Goal: Task Accomplishment & Management: Manage account settings

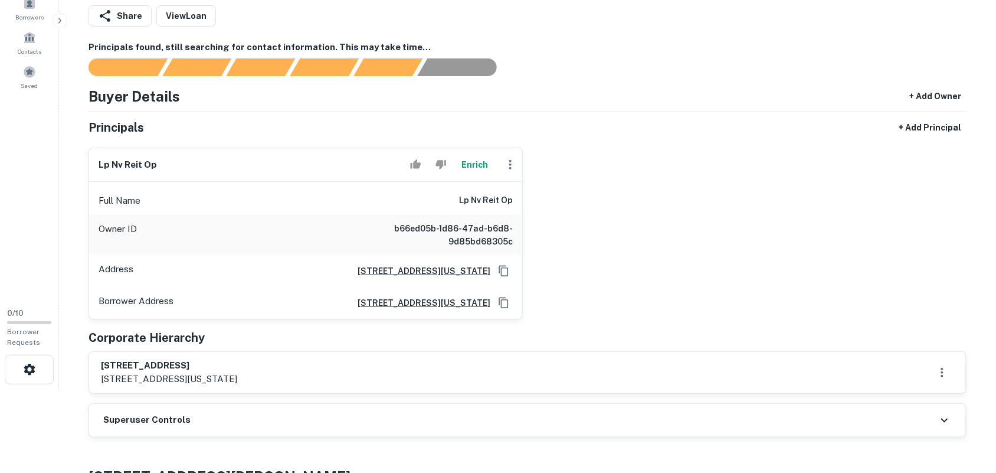
scroll to position [295, 0]
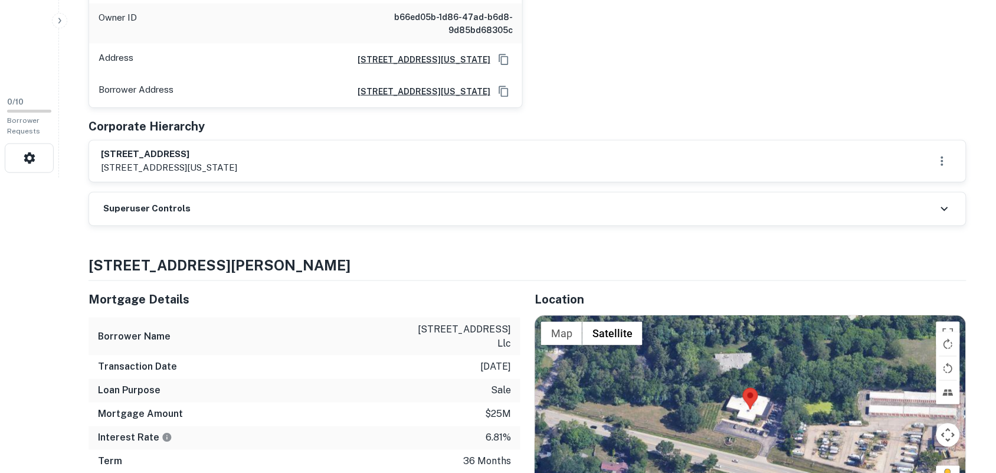
drag, startPoint x: 126, startPoint y: 150, endPoint x: 459, endPoint y: 81, distance: 340.6
click at [274, 154] on div "[STREET_ADDRESS] [STREET_ADDRESS][US_STATE]" at bounding box center [527, 160] width 877 height 41
drag, startPoint x: 309, startPoint y: 128, endPoint x: 253, endPoint y: 133, distance: 56.3
click at [308, 128] on div "Corporate Hierarchy" at bounding box center [528, 126] width 878 height 18
drag, startPoint x: 99, startPoint y: 149, endPoint x: 254, endPoint y: 152, distance: 155.2
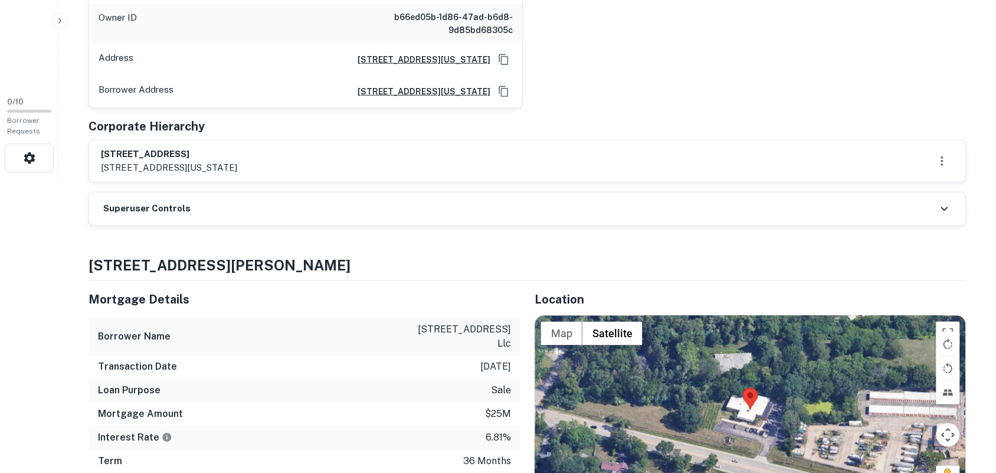
click at [254, 152] on div "[STREET_ADDRESS] [STREET_ADDRESS][US_STATE]" at bounding box center [527, 160] width 877 height 41
copy h6 "[STREET_ADDRESS]"
click at [786, 104] on div "lp nv reit op Enrich Full Name lp nv reit op Owner ID b66ed05b-1d86-47ad-b6d8-9…" at bounding box center [522, 17] width 887 height 181
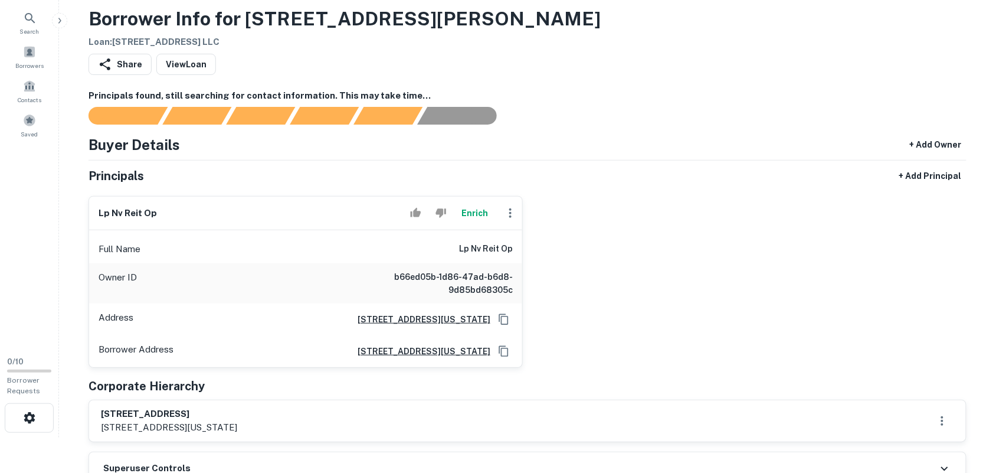
scroll to position [0, 0]
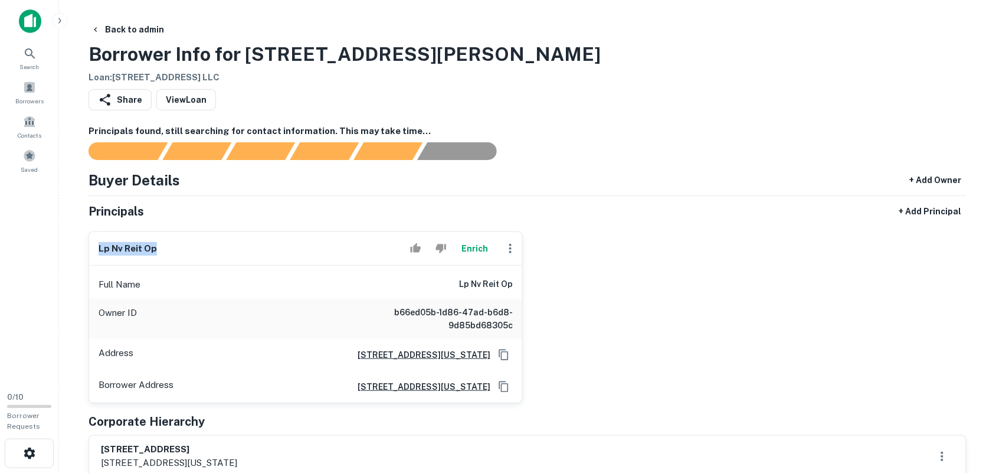
drag, startPoint x: 87, startPoint y: 231, endPoint x: 215, endPoint y: 234, distance: 128.7
click at [196, 242] on div "lp nv reit op Enrich Full Name lp nv reit op Owner ID b66ed05b-1d86-47ad-b6d8-9…" at bounding box center [301, 312] width 444 height 181
copy h6 "lp nv reit op"
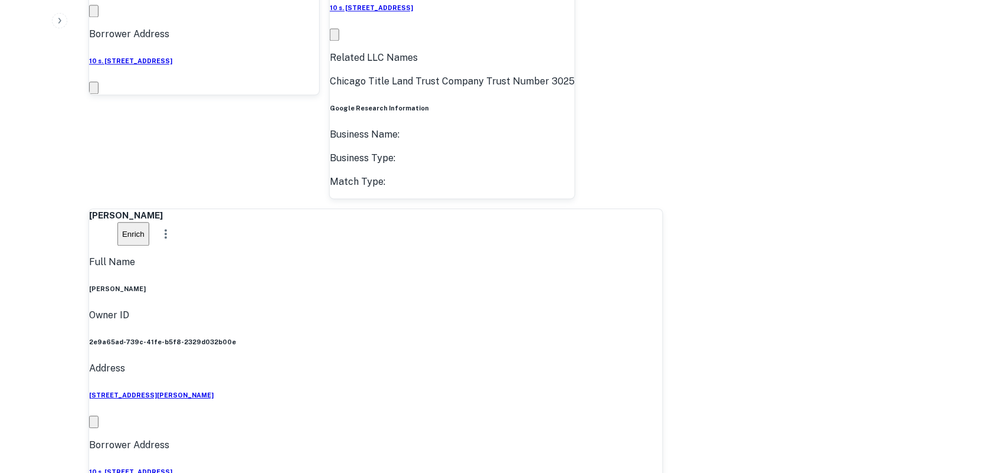
scroll to position [773, 0]
drag, startPoint x: 151, startPoint y: 272, endPoint x: 332, endPoint y: 281, distance: 180.8
click at [776, 166] on div "david lanciotti Full Name david lanciotti Company chicago title land trust comp…" at bounding box center [522, 62] width 887 height 1227
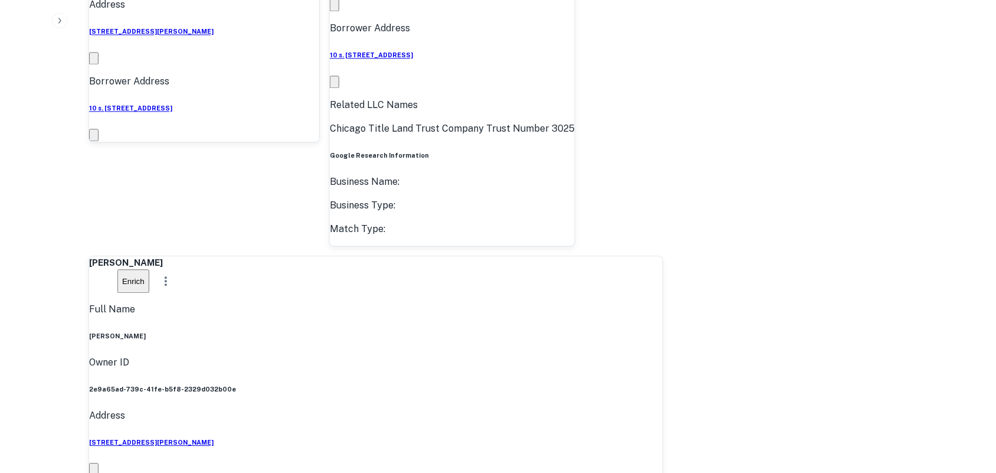
scroll to position [699, 0]
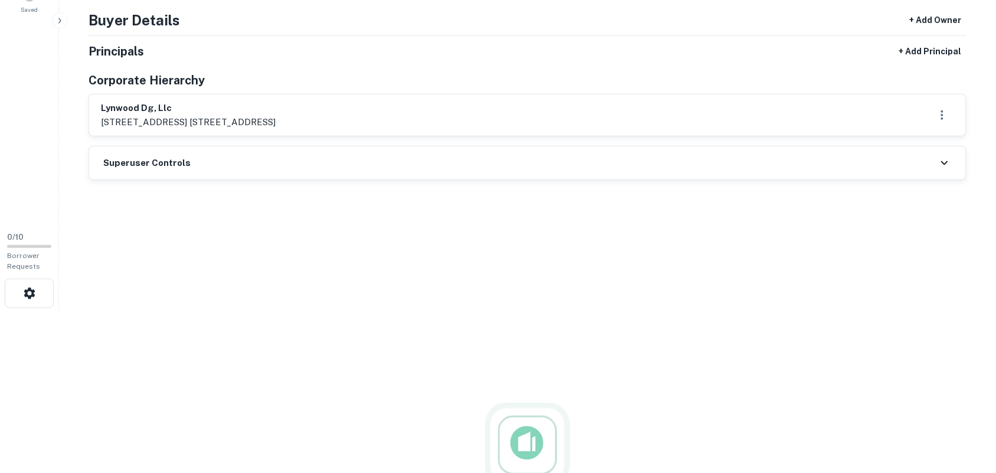
scroll to position [136, 0]
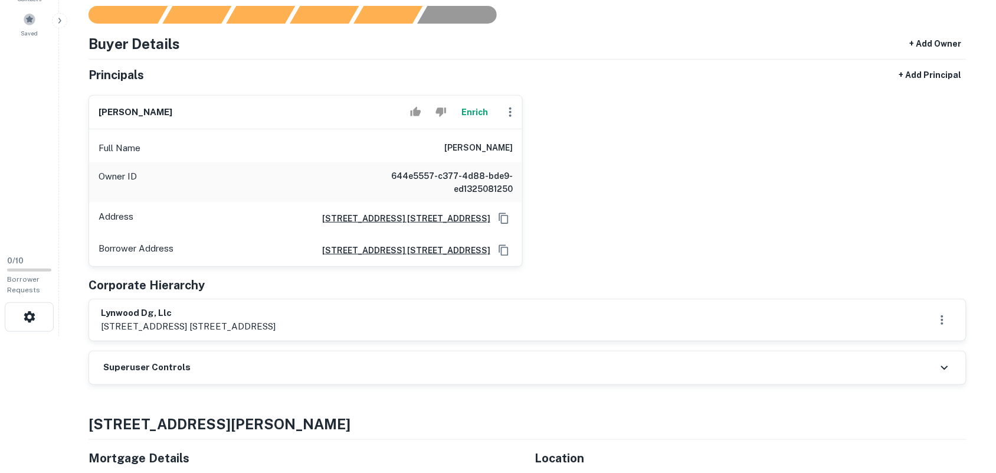
drag, startPoint x: 1006, startPoint y: 86, endPoint x: 998, endPoint y: 153, distance: 68.4
click at [995, 153] on html "Search Borrowers Contacts Saved 0 / 10 Borrower Requests Back to admin Borrower…" at bounding box center [498, 100] width 996 height 473
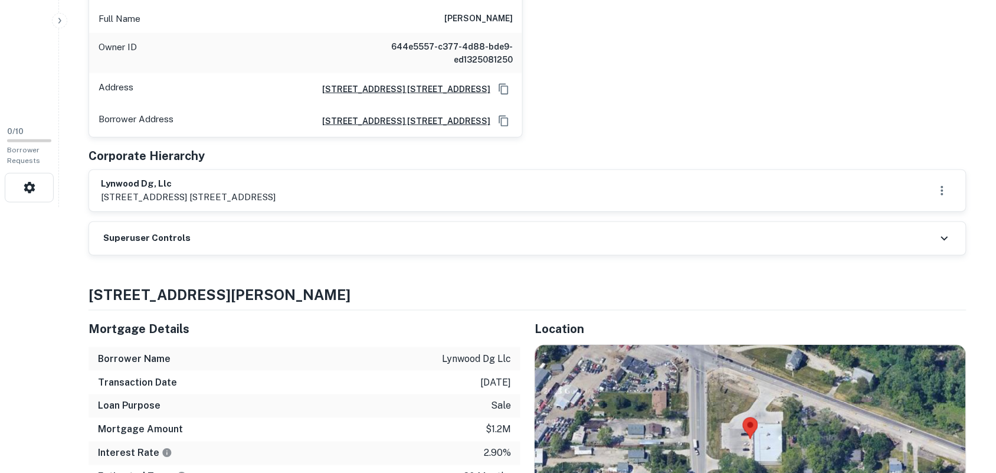
scroll to position [284, 0]
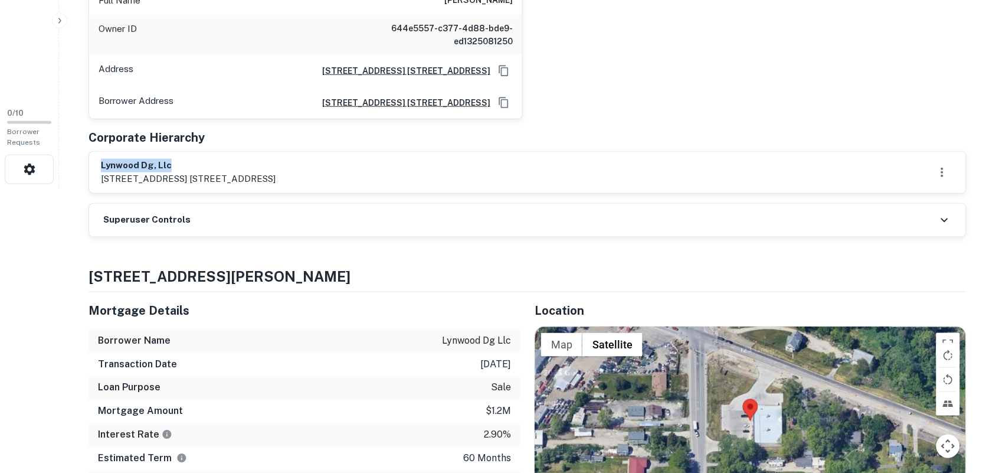
drag, startPoint x: 98, startPoint y: 161, endPoint x: 208, endPoint y: 166, distance: 110.5
click at [208, 167] on div "lynwood dg, llc 361 summit blvd. ste 110, birmingham, al, 35243" at bounding box center [527, 172] width 877 height 41
copy h6 "lynwood dg, llc"
click at [847, 30] on div "steven e camp Enrich Full Name steven e camp Owner ID 644e5557-c377-4d88-bde9-e…" at bounding box center [522, 28] width 887 height 181
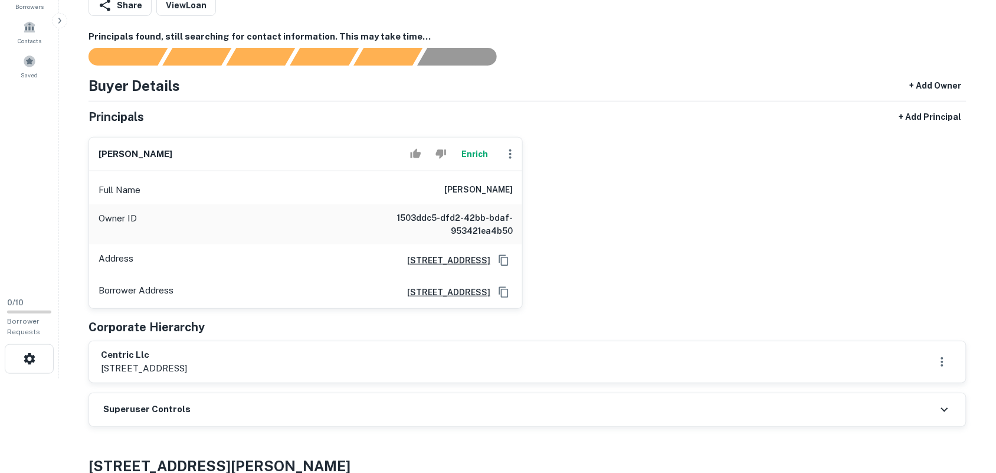
scroll to position [242, 0]
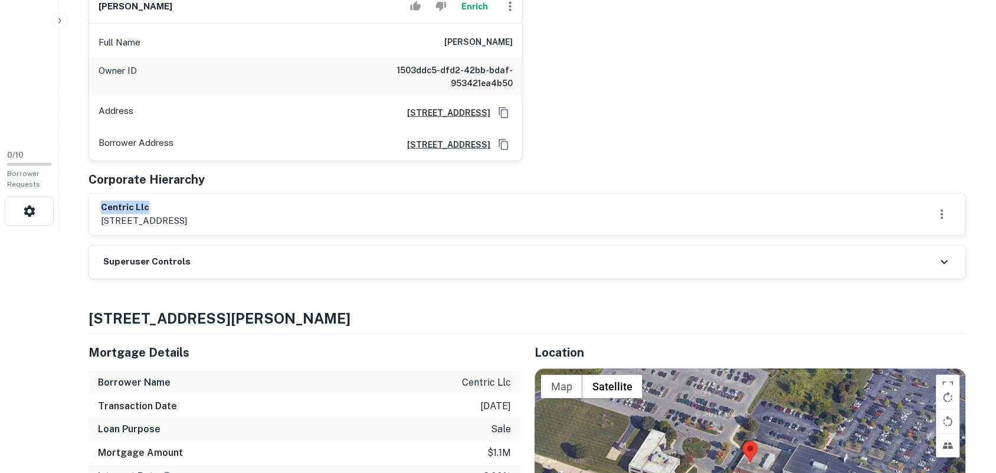
drag, startPoint x: 124, startPoint y: 204, endPoint x: 169, endPoint y: 205, distance: 44.8
click at [169, 205] on div "centric llc [STREET_ADDRESS]" at bounding box center [527, 214] width 877 height 41
click at [656, 71] on div "[PERSON_NAME] Enrich Full Name [PERSON_NAME] Owner ID 1503ddc5-dfd2-42bb-bdaf-9…" at bounding box center [522, 70] width 887 height 181
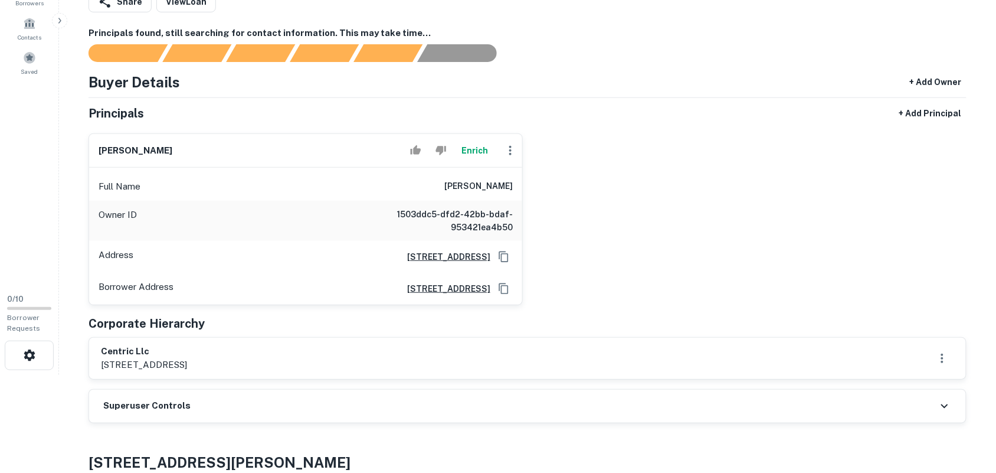
scroll to position [94, 0]
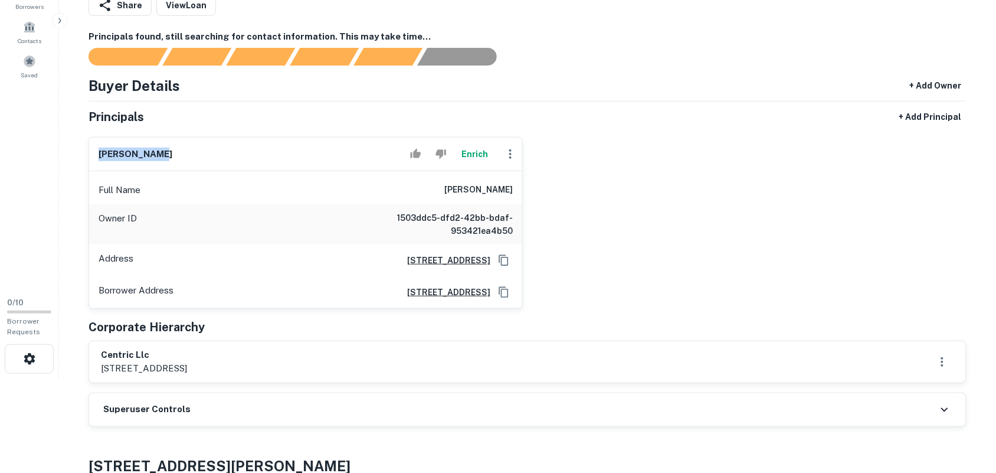
drag, startPoint x: 78, startPoint y: 149, endPoint x: 230, endPoint y: 165, distance: 152.5
click at [229, 165] on div "syed m haque Enrich Full Name syed m haque Owner ID 1503ddc5-dfd2-42bb-bdaf-953…" at bounding box center [301, 217] width 444 height 181
copy h6 "syed m haque"
drag, startPoint x: 726, startPoint y: 283, endPoint x: 739, endPoint y: 240, distance: 45.0
click at [736, 261] on div "syed m haque Enrich Full Name syed m haque Owner ID 1503ddc5-dfd2-42bb-bdaf-953…" at bounding box center [522, 217] width 887 height 181
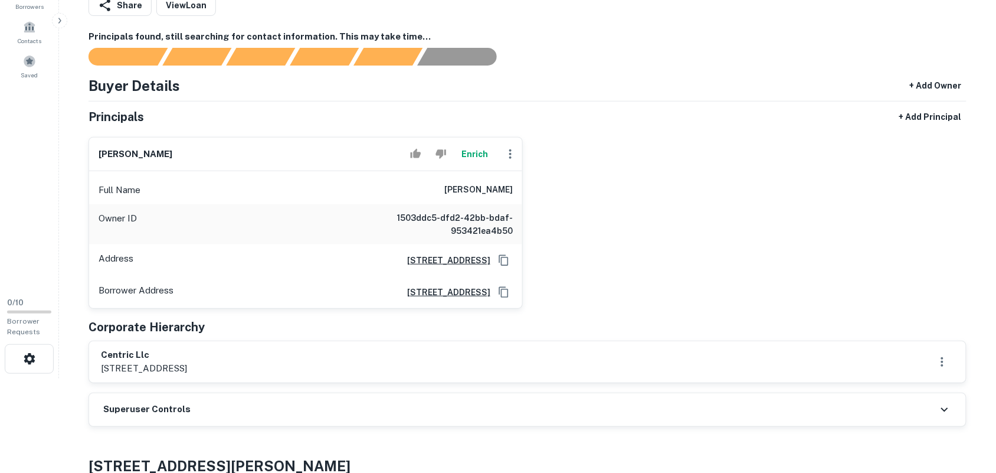
drag, startPoint x: 633, startPoint y: 166, endPoint x: 599, endPoint y: 237, distance: 77.9
click at [629, 168] on div "syed m haque Enrich Full Name syed m haque Owner ID 1503ddc5-dfd2-42bb-bdaf-953…" at bounding box center [522, 217] width 887 height 181
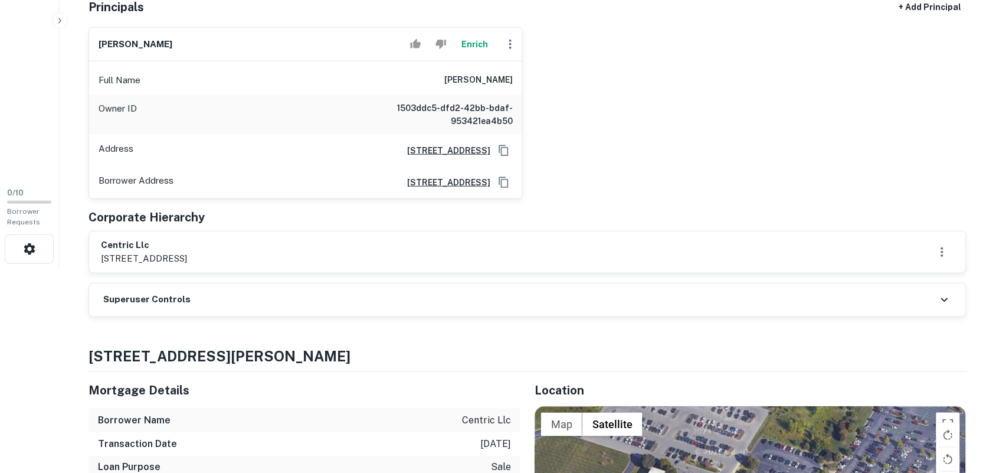
scroll to position [316, 0]
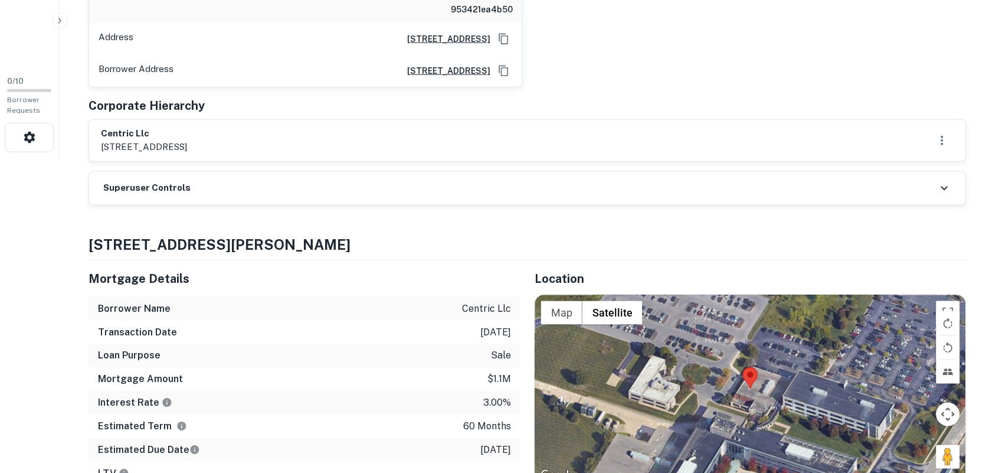
click at [445, 201] on div "Superuser Controls" at bounding box center [527, 188] width 877 height 33
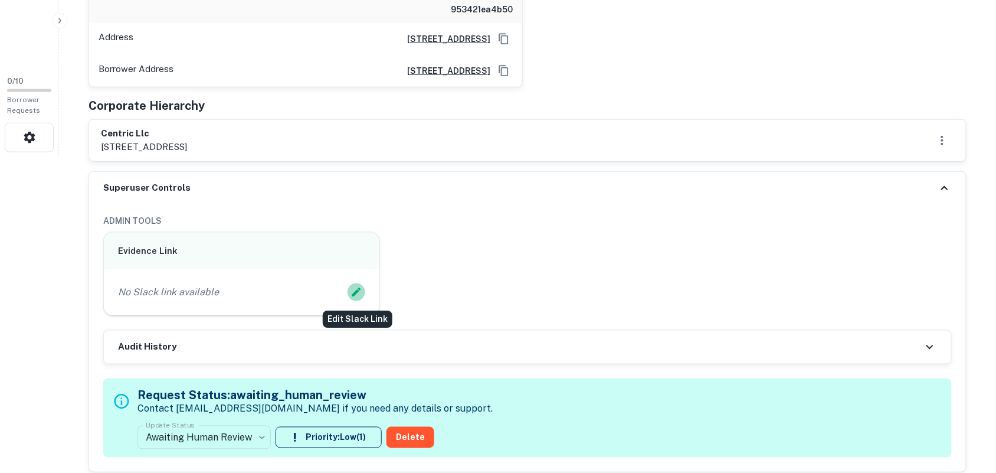
click at [360, 291] on icon "Edit Slack Link" at bounding box center [356, 292] width 9 height 9
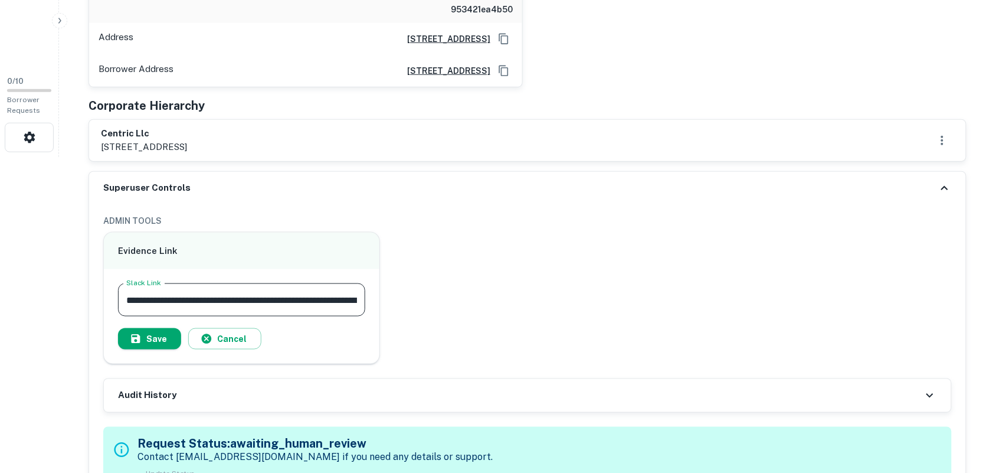
scroll to position [0, 117]
type input "**********"
click at [172, 337] on button "Save" at bounding box center [149, 338] width 63 height 21
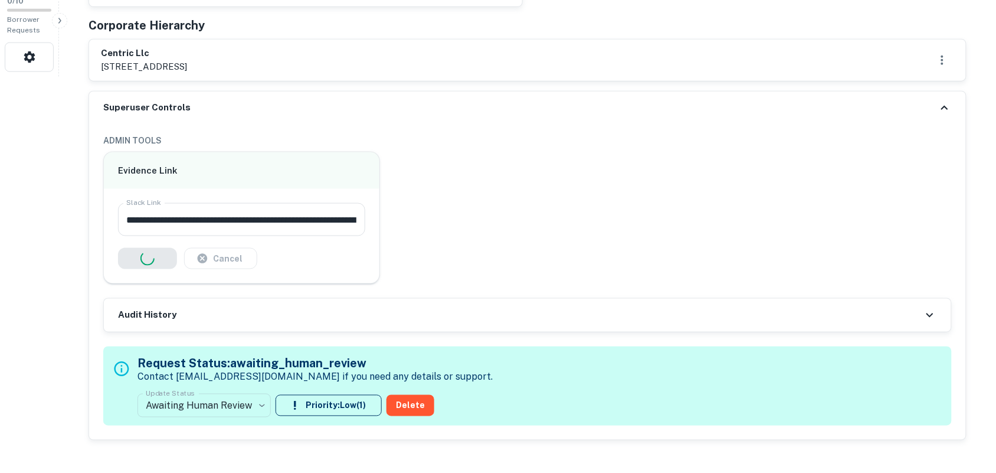
scroll to position [537, 0]
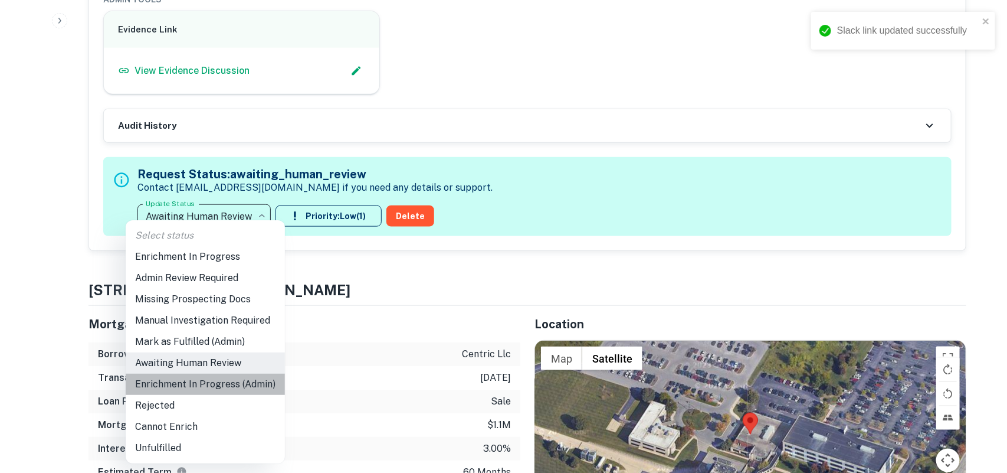
click at [219, 385] on li "Enrichment In Progress (Admin)" at bounding box center [205, 383] width 159 height 21
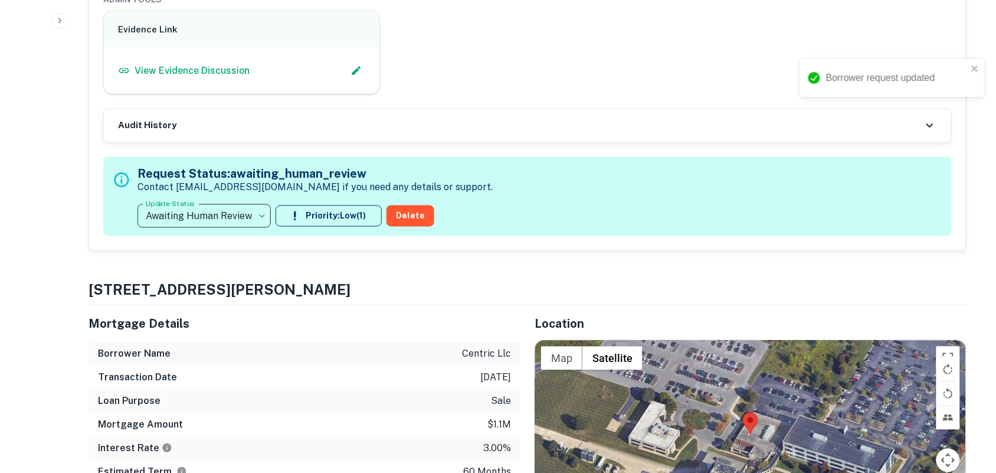
type input "**********"
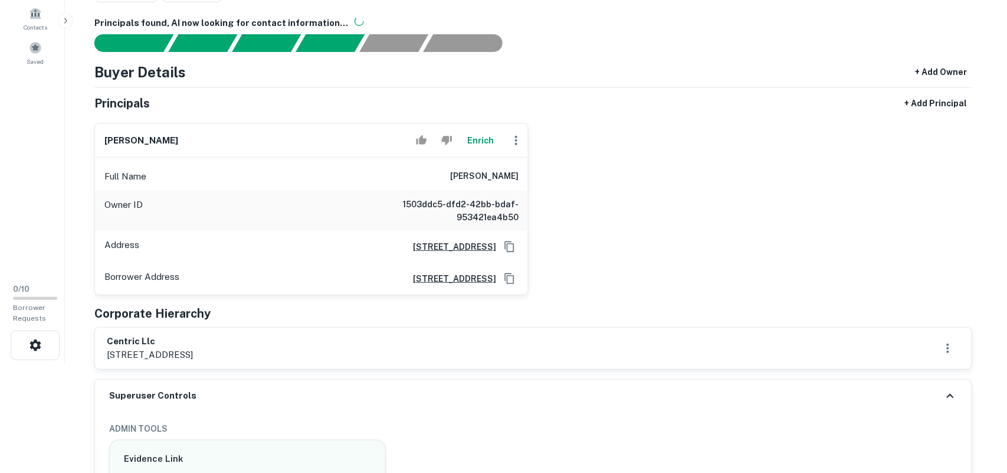
scroll to position [21, 0]
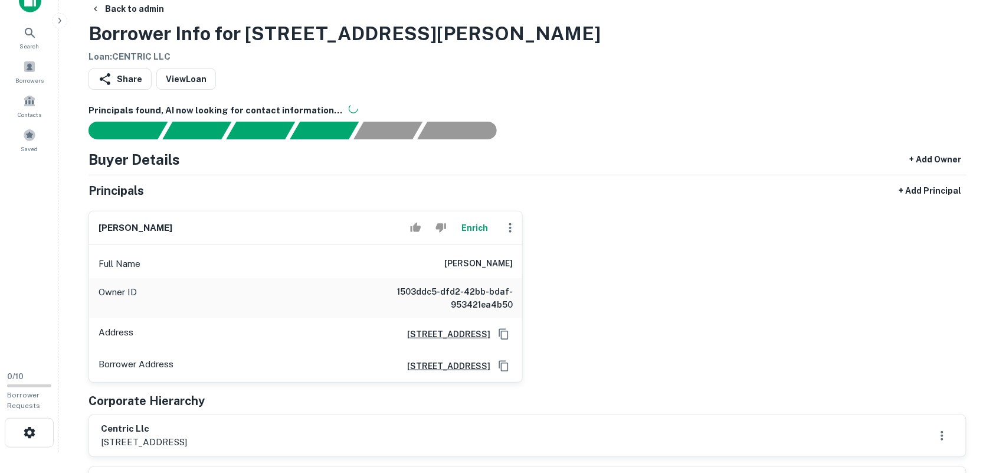
click at [749, 139] on div at bounding box center [520, 131] width 892 height 18
click at [509, 230] on icon "button" at bounding box center [510, 228] width 14 height 14
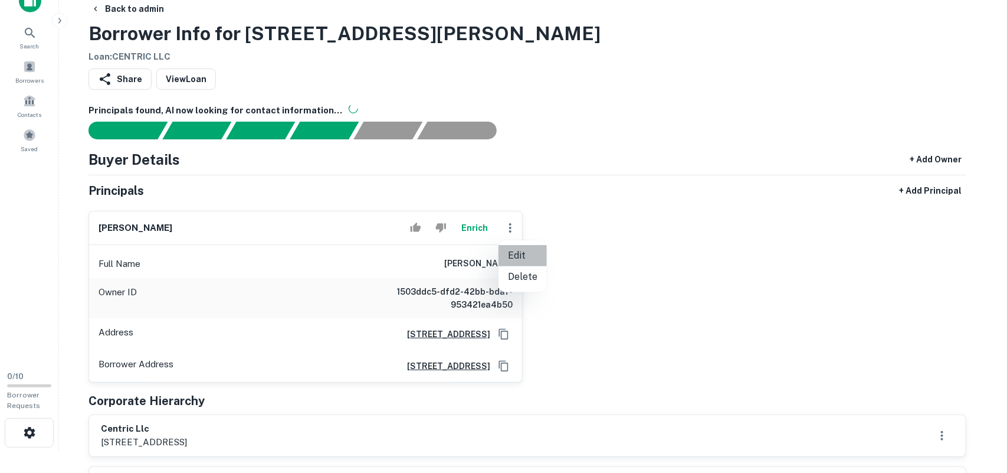
click at [520, 255] on li "Edit" at bounding box center [523, 255] width 48 height 21
select select "**"
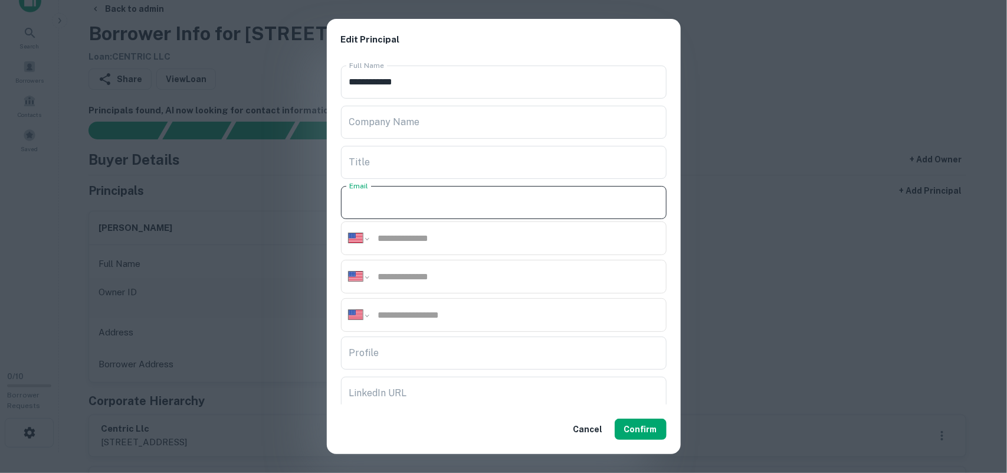
click at [461, 193] on input "Email" at bounding box center [504, 202] width 326 height 33
paste input "**********"
type input "**********"
drag, startPoint x: 486, startPoint y: 237, endPoint x: 499, endPoint y: 243, distance: 14.8
click at [486, 237] on input "tel" at bounding box center [518, 238] width 282 height 14
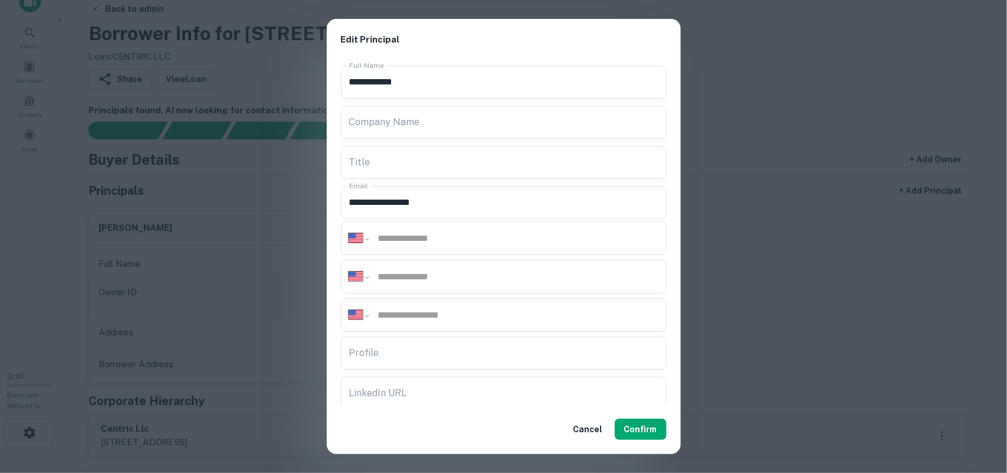
paste input "**********"
type input "**********"
drag, startPoint x: 521, startPoint y: 269, endPoint x: 531, endPoint y: 267, distance: 10.2
click at [522, 270] on div "**********" at bounding box center [504, 277] width 326 height 34
click at [541, 276] on input "tel" at bounding box center [518, 277] width 282 height 14
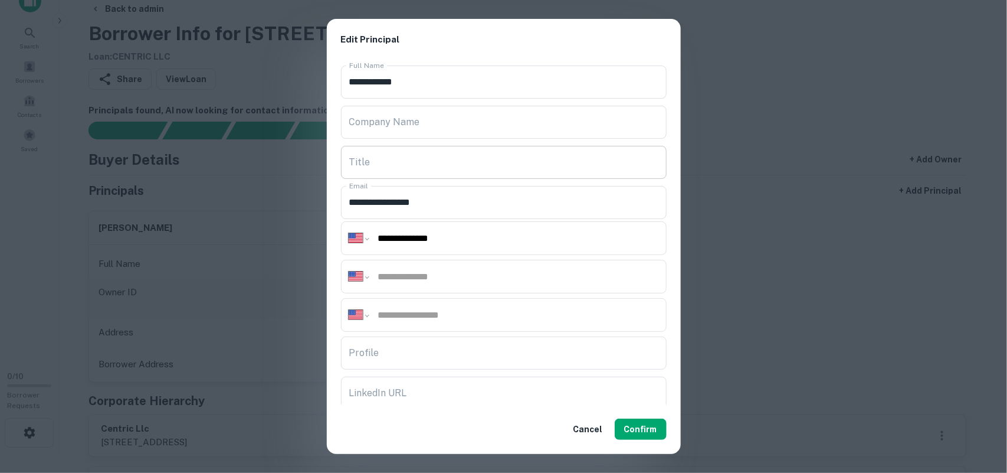
paste input "**********"
type input "**********"
click at [465, 283] on input "tel" at bounding box center [518, 277] width 282 height 14
paste input "**********"
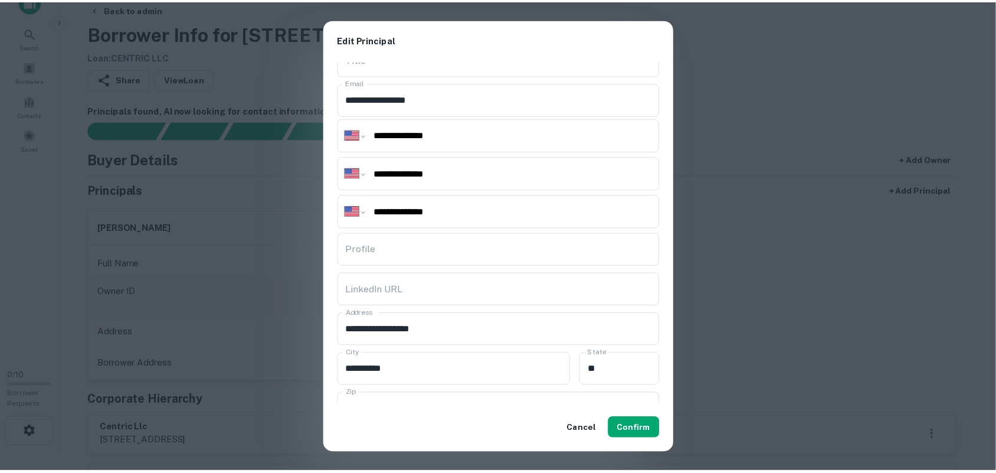
scroll to position [196, 0]
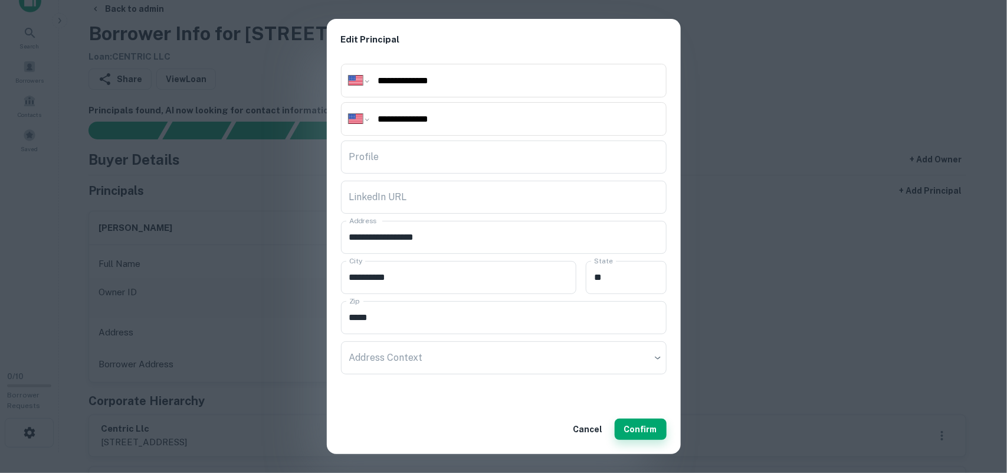
type input "**********"
click at [638, 422] on button "Confirm" at bounding box center [641, 428] width 52 height 21
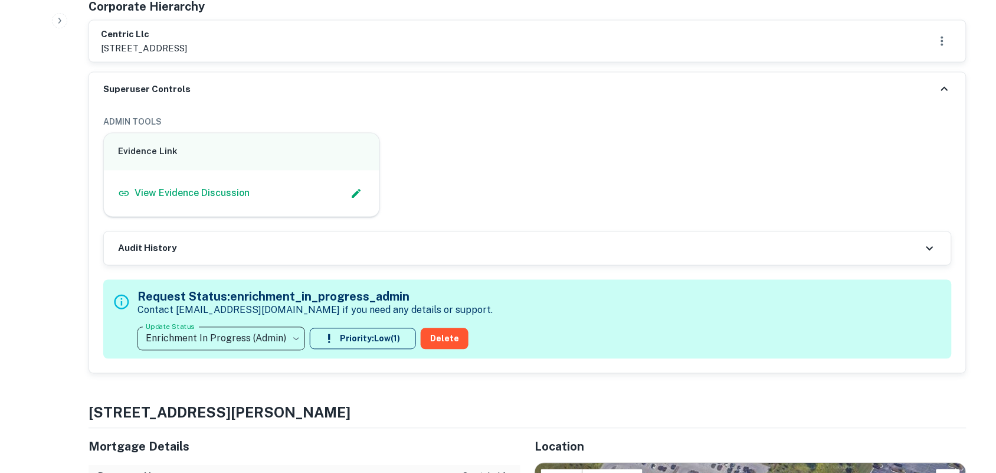
scroll to position [611, 0]
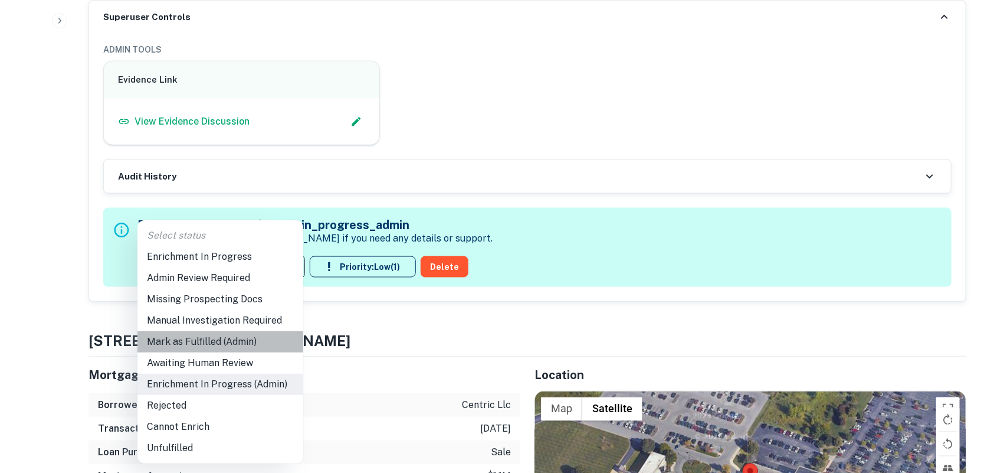
click at [208, 341] on li "Mark as Fulfilled (Admin)" at bounding box center [220, 341] width 166 height 21
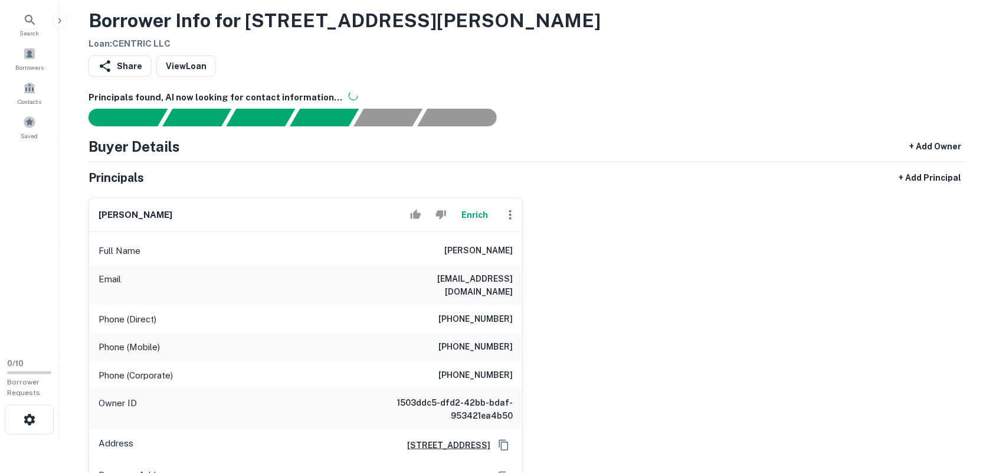
scroll to position [21, 0]
